Goal: Check status: Check status

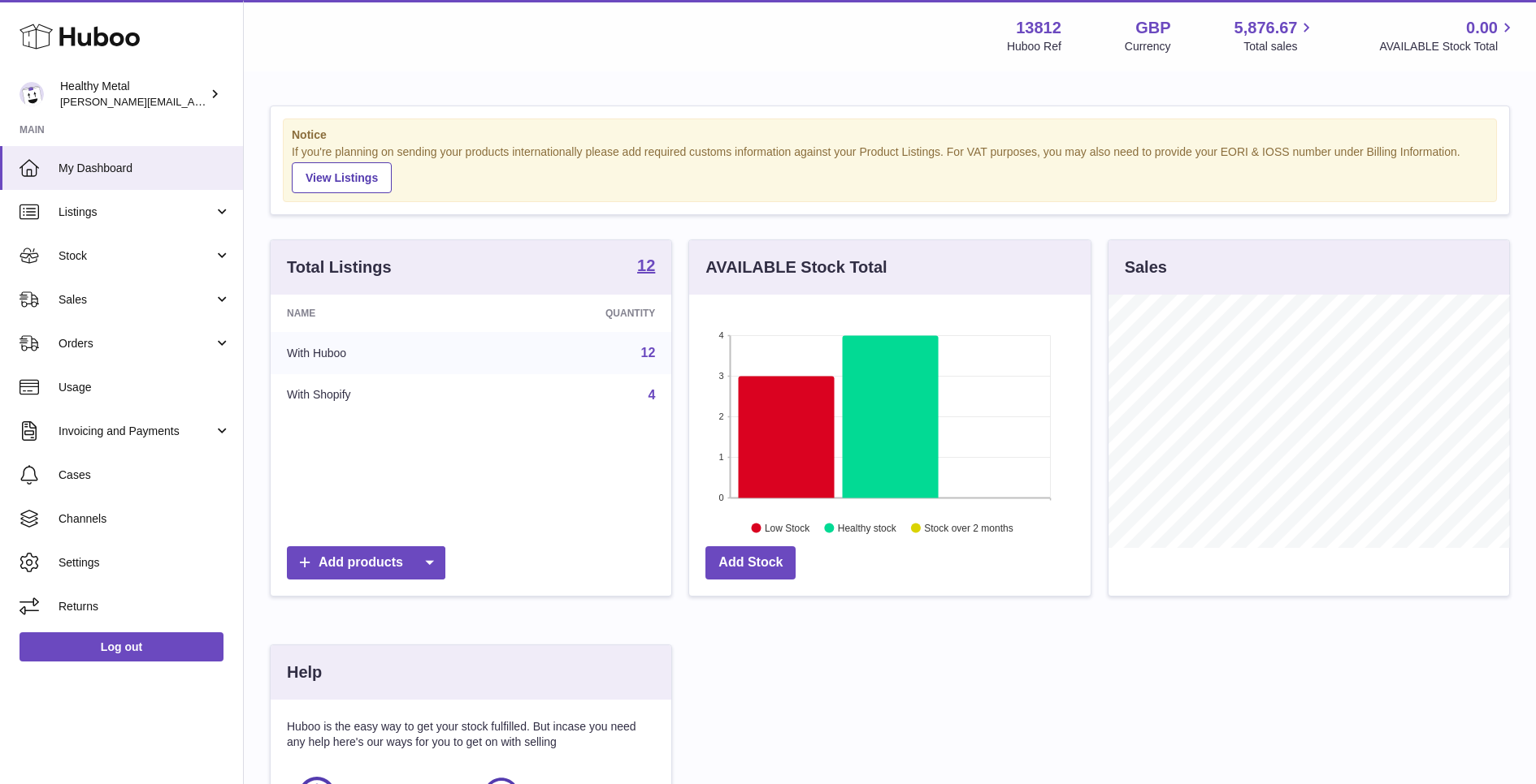
scroll to position [253, 400]
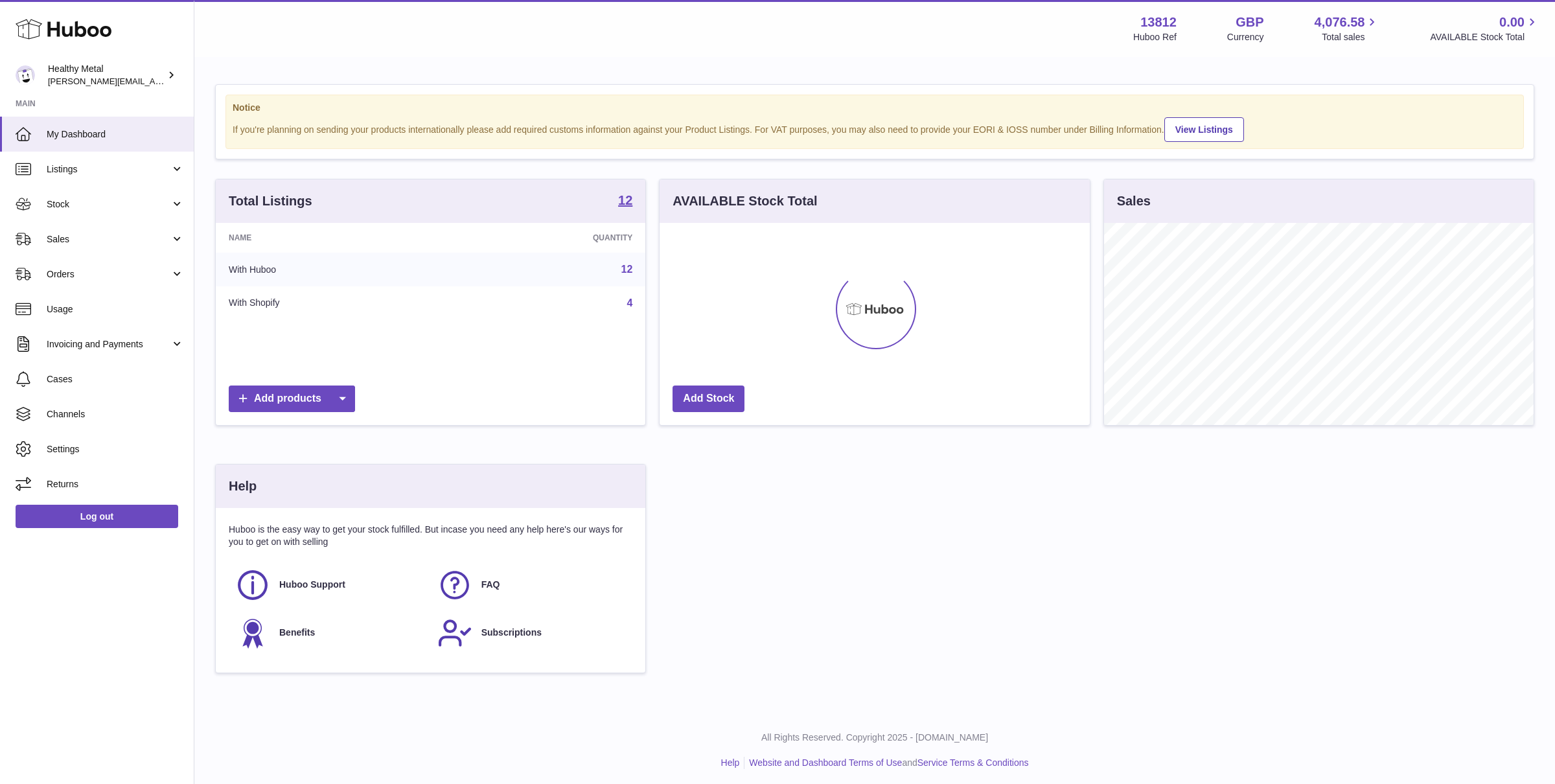
scroll to position [202, 429]
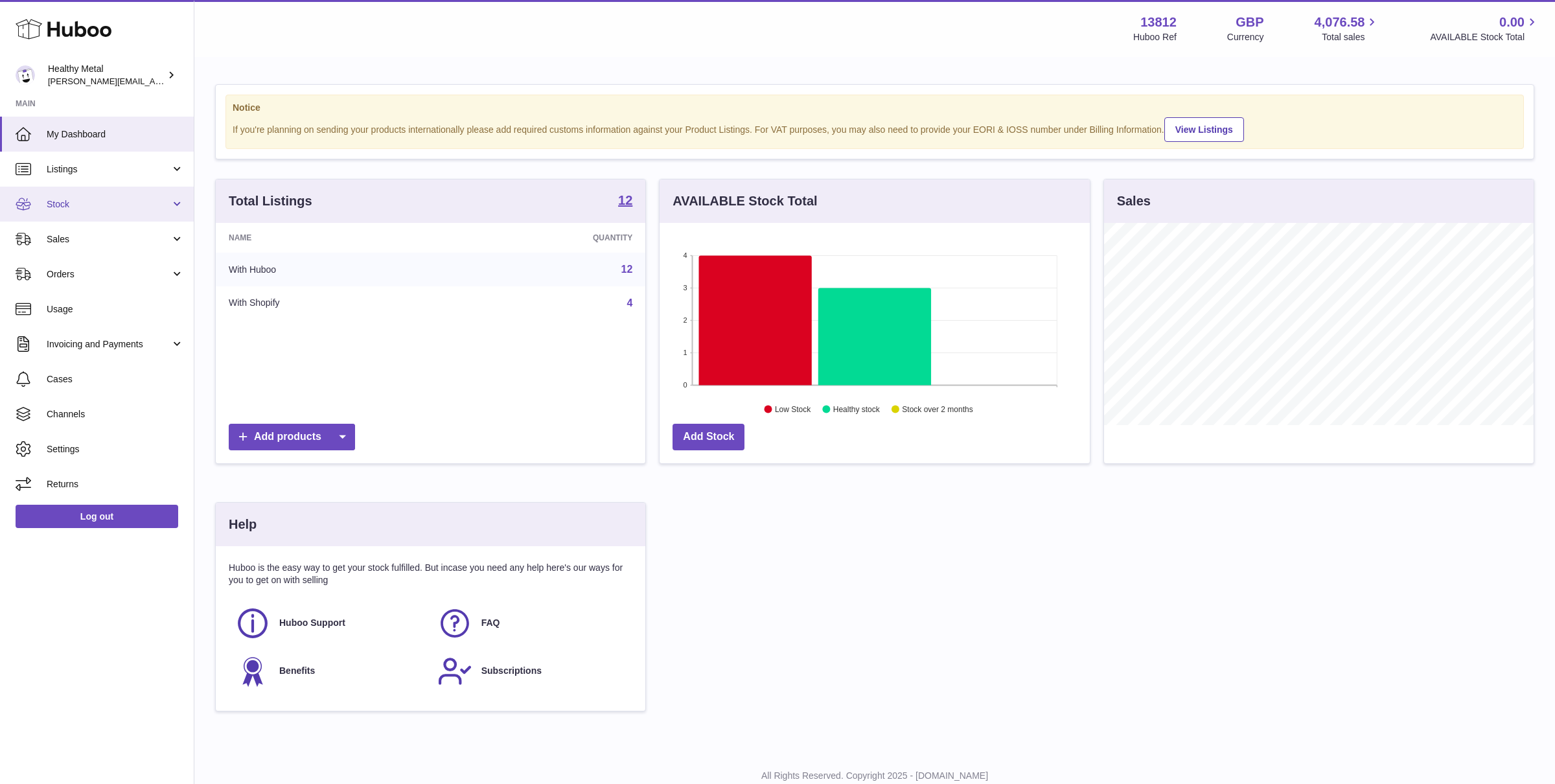
click at [102, 199] on span "Stock" at bounding box center [108, 205] width 124 height 12
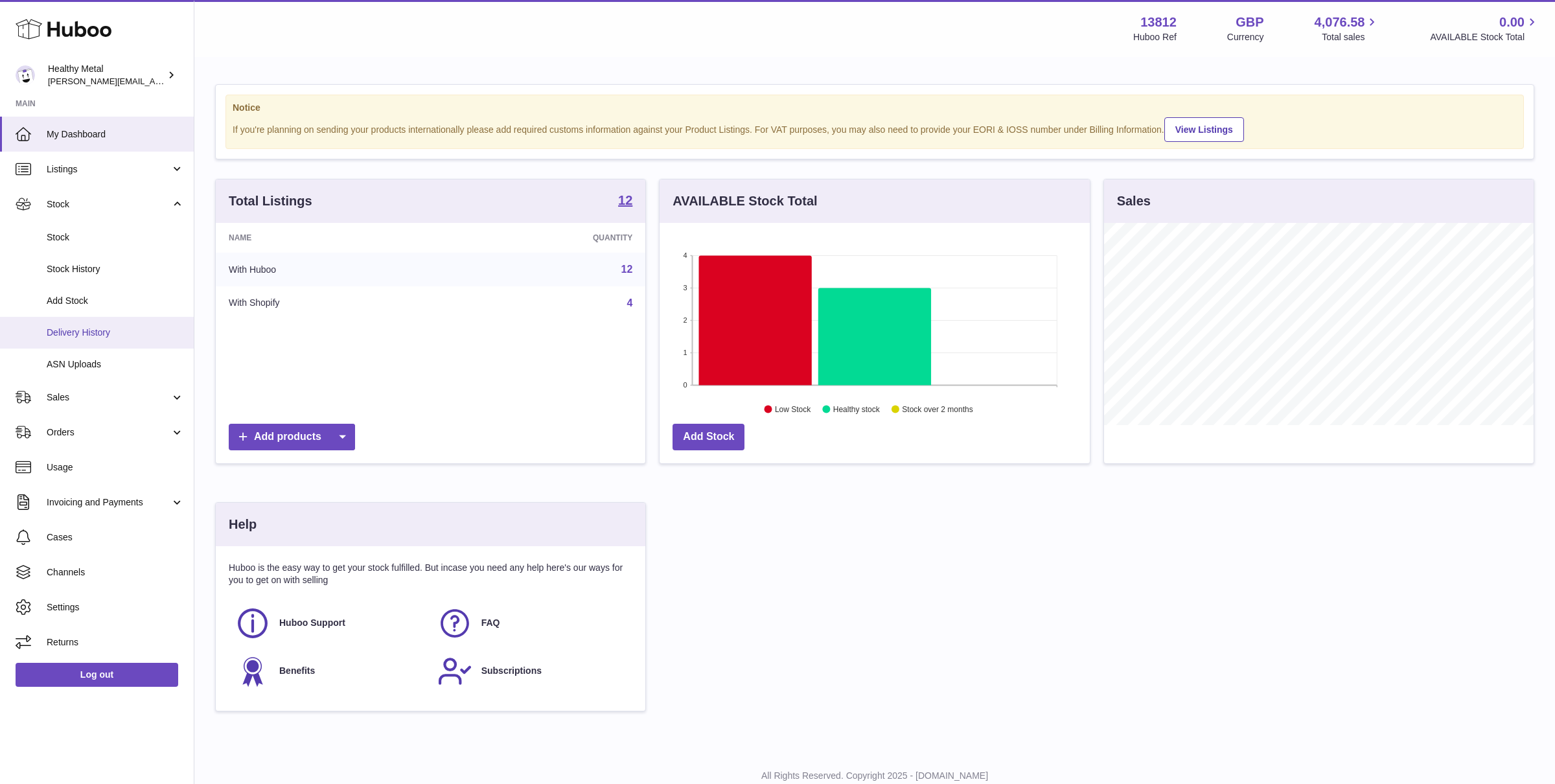
click at [95, 336] on span "Delivery History" at bounding box center [115, 332] width 138 height 12
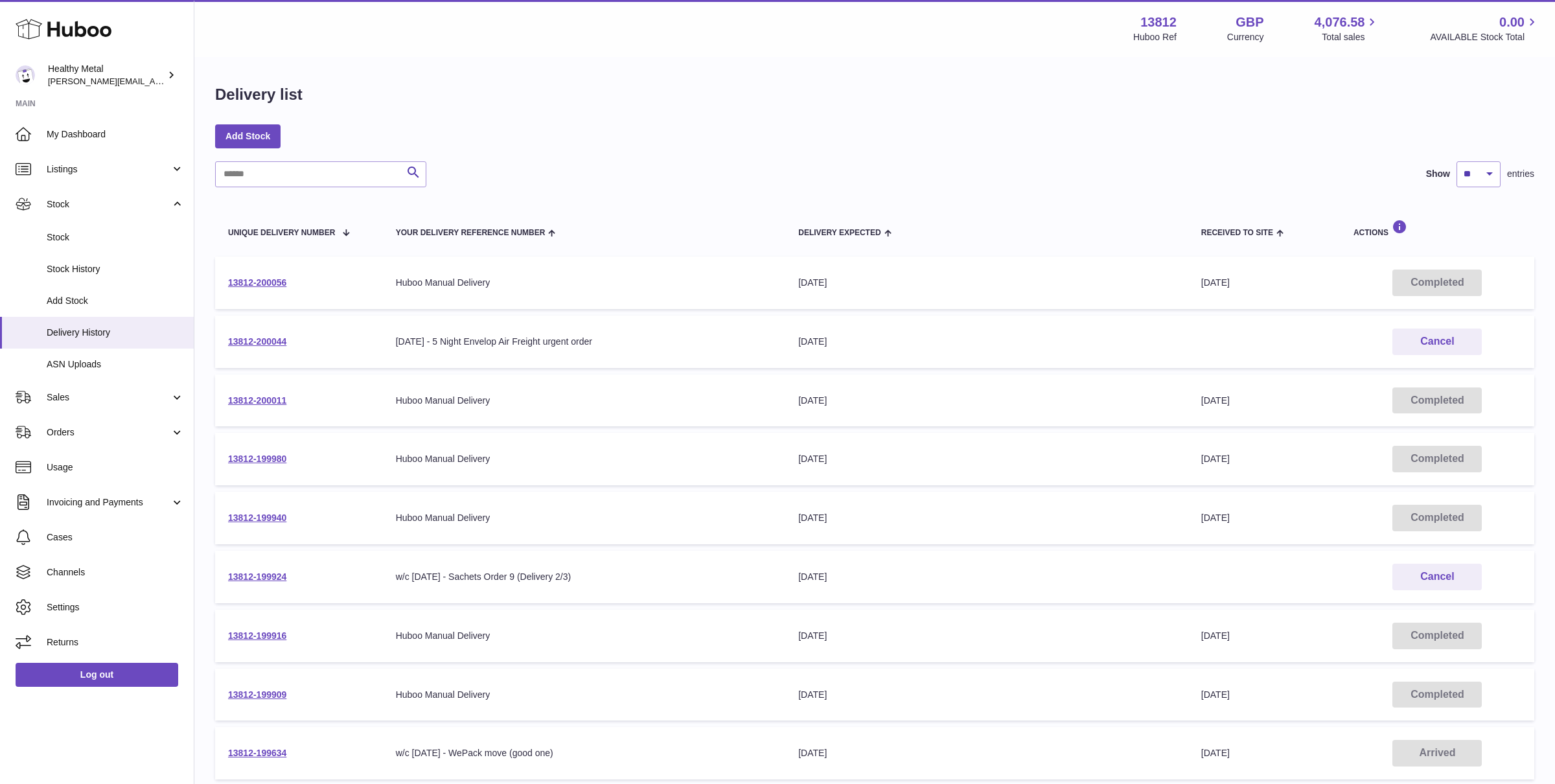
click at [243, 289] on td "13812-200056" at bounding box center [299, 282] width 168 height 52
click at [251, 284] on link "13812-200056" at bounding box center [257, 282] width 58 height 10
click at [99, 242] on span "Stock" at bounding box center [115, 238] width 138 height 12
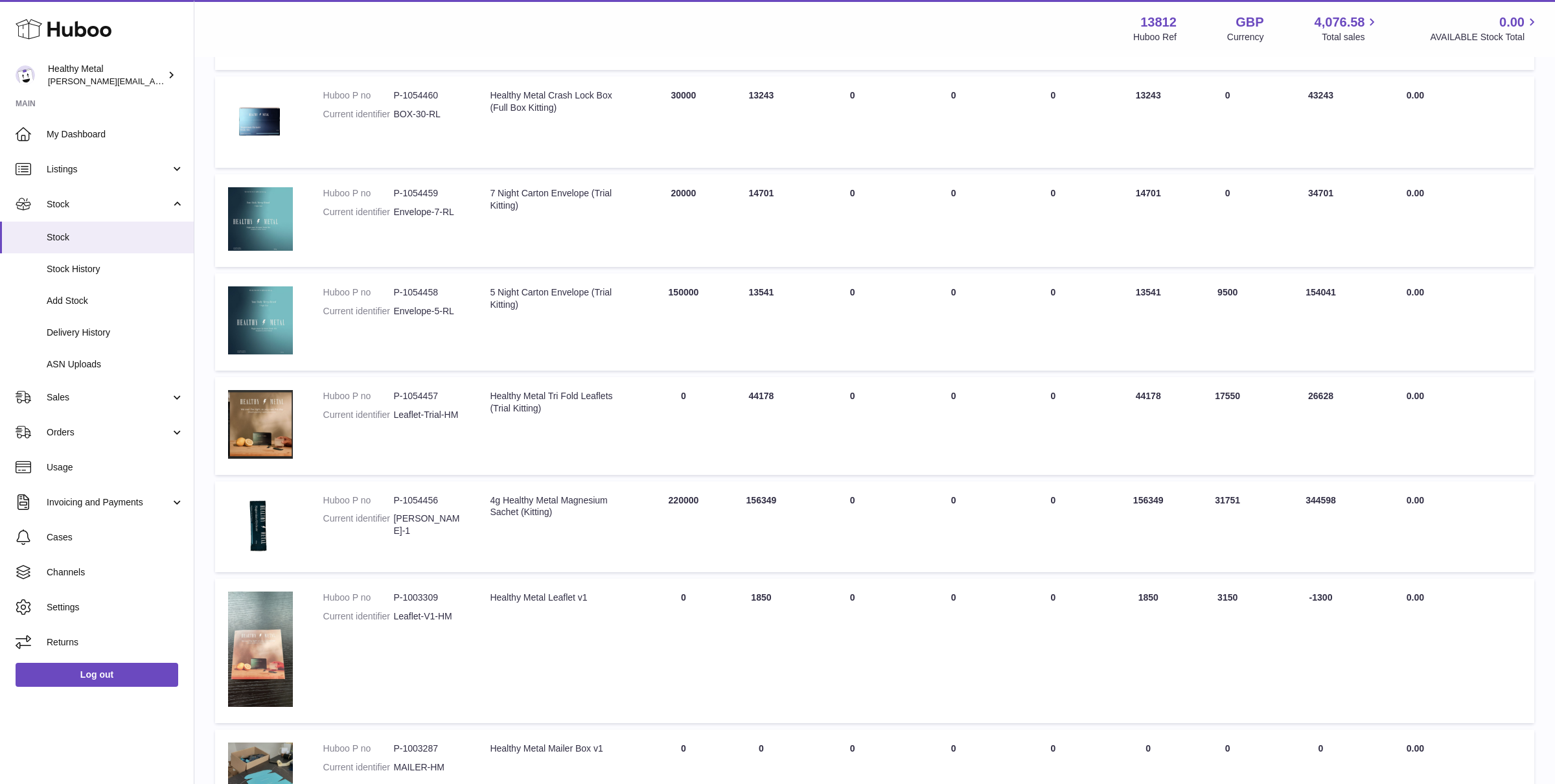
scroll to position [716, 0]
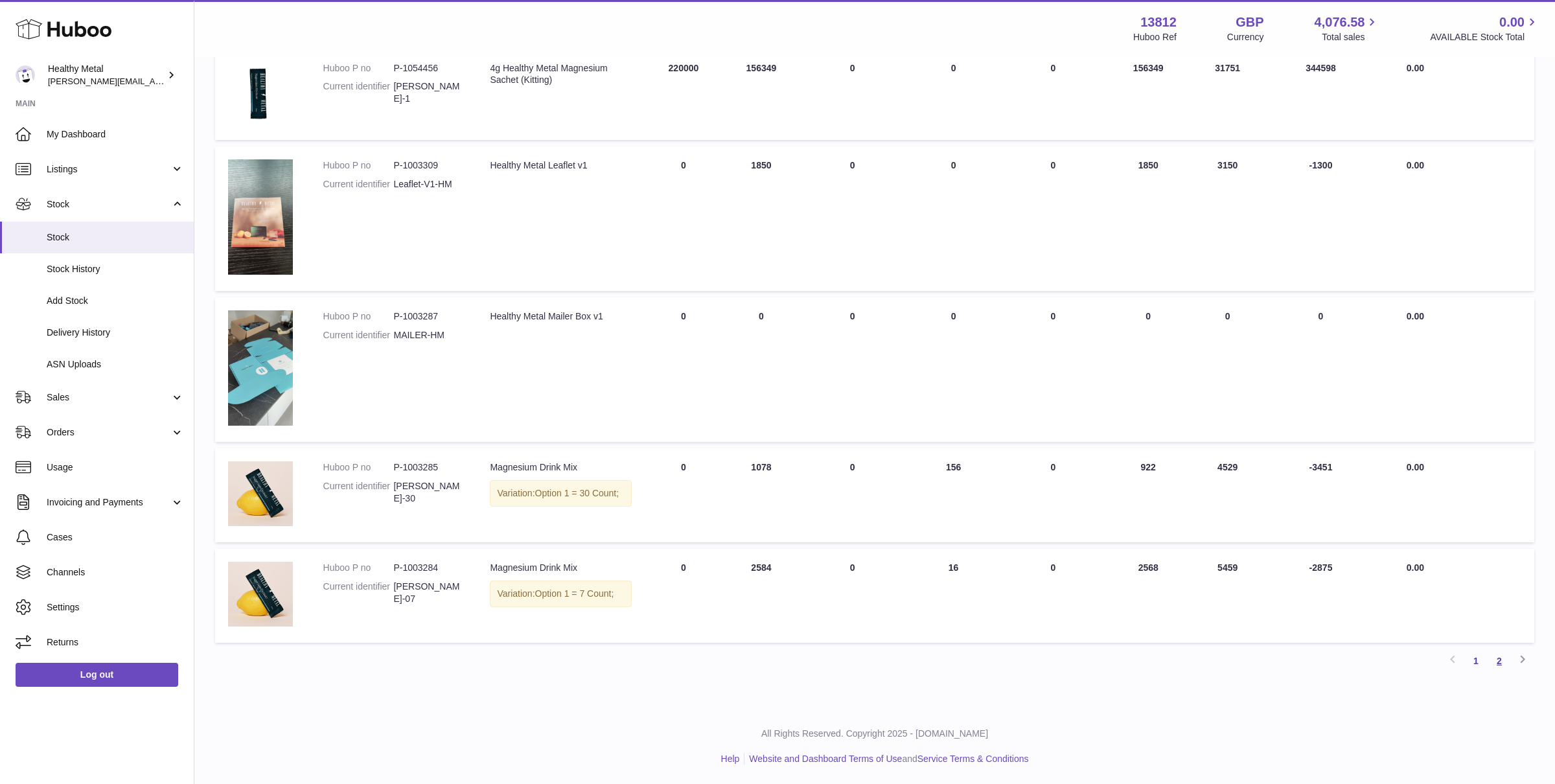
click at [1503, 659] on link "2" at bounding box center [1499, 661] width 23 height 23
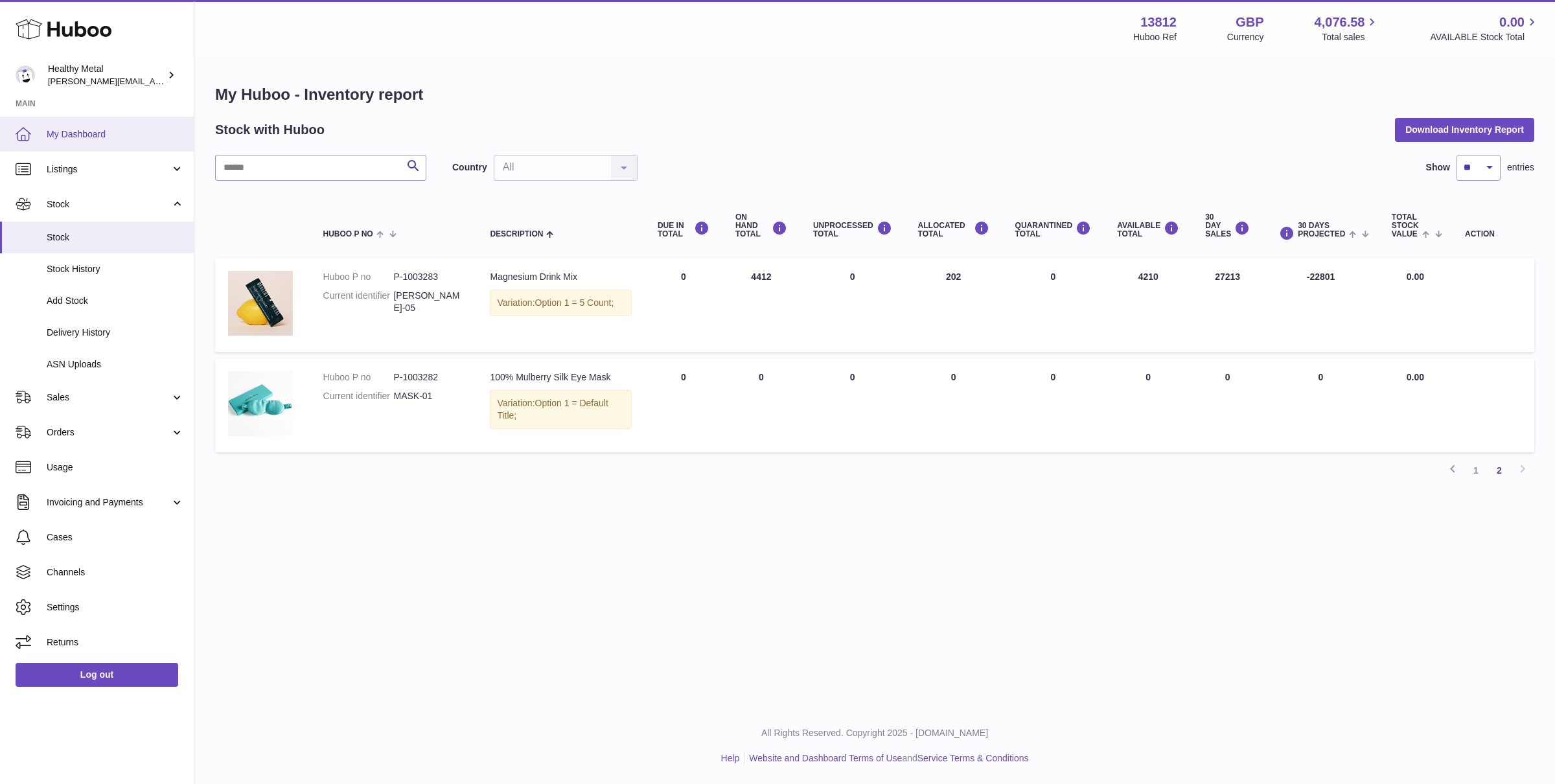
click at [98, 129] on span "My Dashboard" at bounding box center [115, 135] width 138 height 12
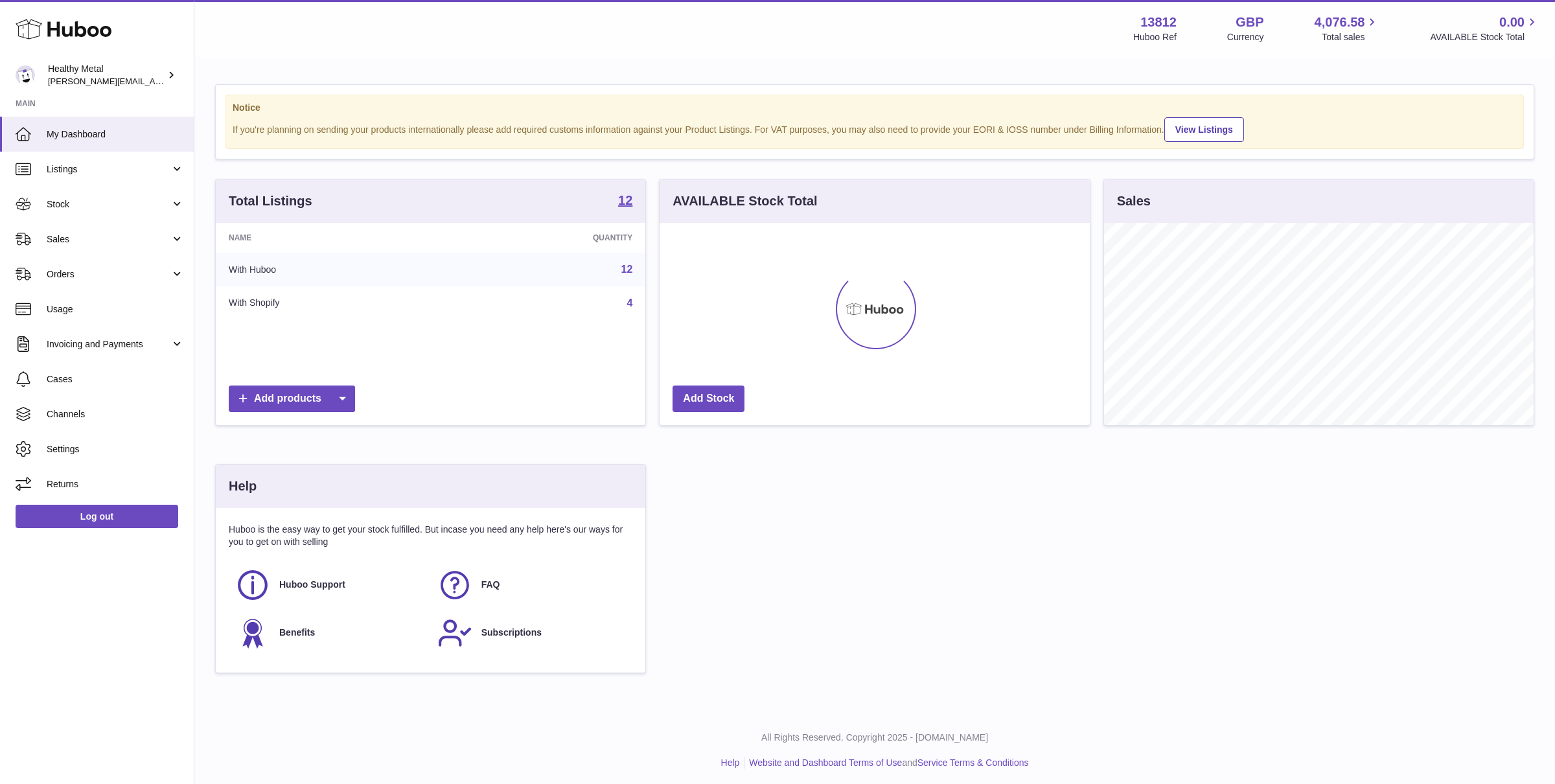
scroll to position [202, 429]
